Goal: Navigation & Orientation: Find specific page/section

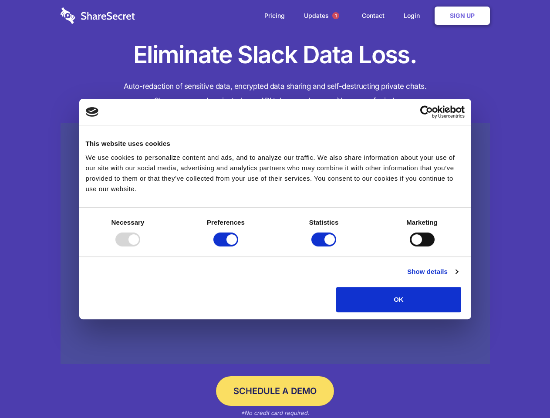
click at [140, 246] on div at bounding box center [127, 239] width 25 height 14
click at [238, 246] on input "Preferences" at bounding box center [225, 239] width 25 height 14
checkbox input "false"
click at [325, 246] on input "Statistics" at bounding box center [323, 239] width 25 height 14
checkbox input "false"
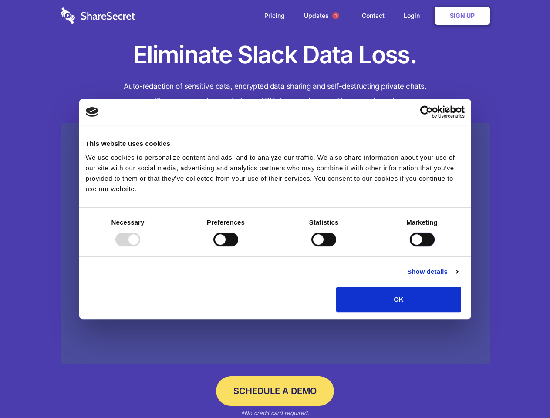
click at [409, 246] on input "Marketing" at bounding box center [421, 239] width 25 height 14
checkbox input "true"
click at [457, 277] on link "Show details" at bounding box center [432, 271] width 50 height 10
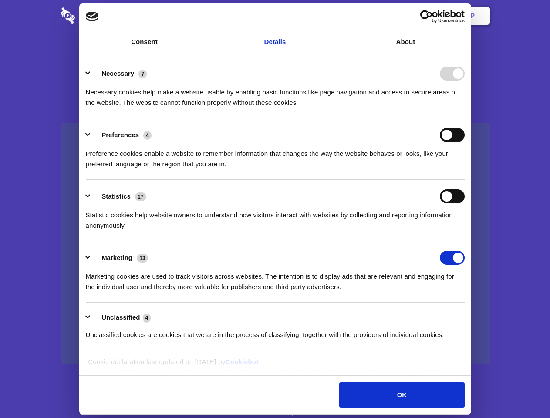
click at [464, 118] on li "Necessary 7 Necessary cookies help make a website usable by enabling basic func…" at bounding box center [275, 87] width 379 height 61
click at [335, 16] on span "1" at bounding box center [335, 15] width 7 height 7
